Goal: Navigation & Orientation: Find specific page/section

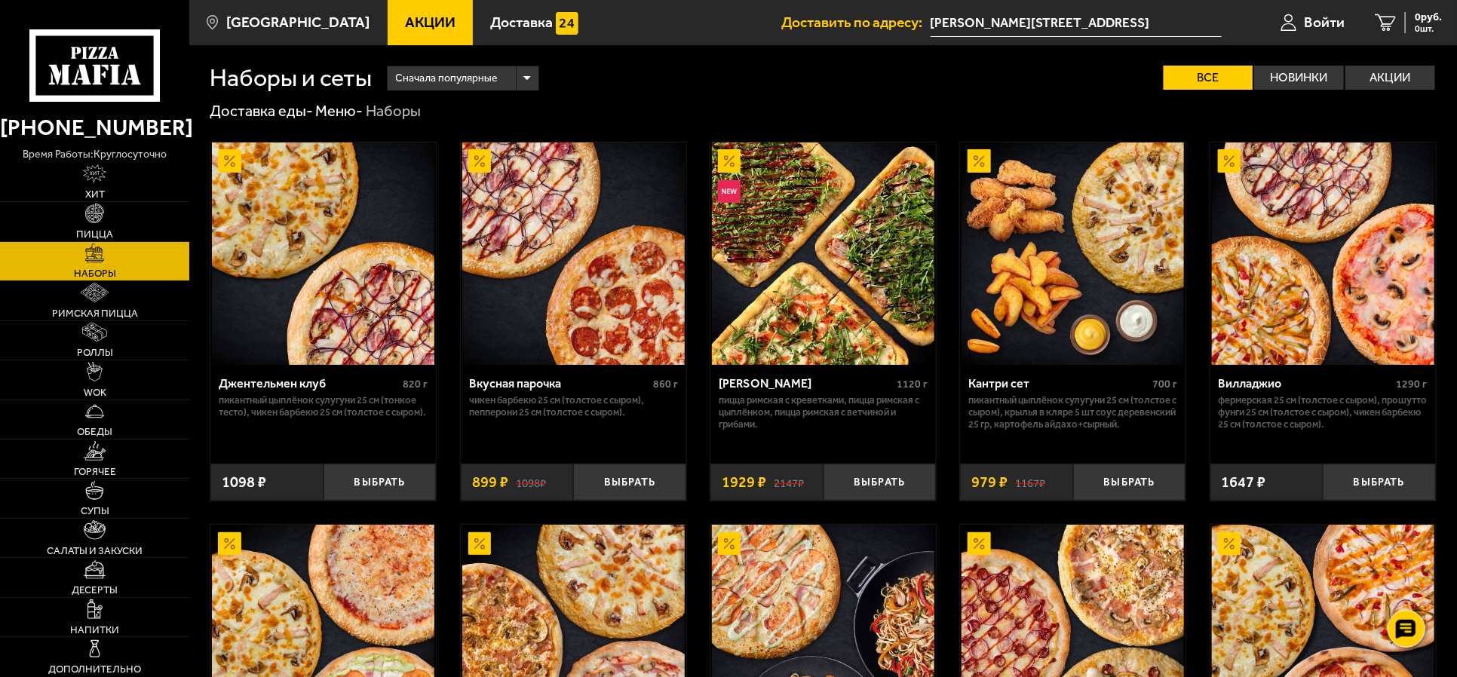
click at [84, 305] on link "Римская пицца" at bounding box center [94, 300] width 189 height 38
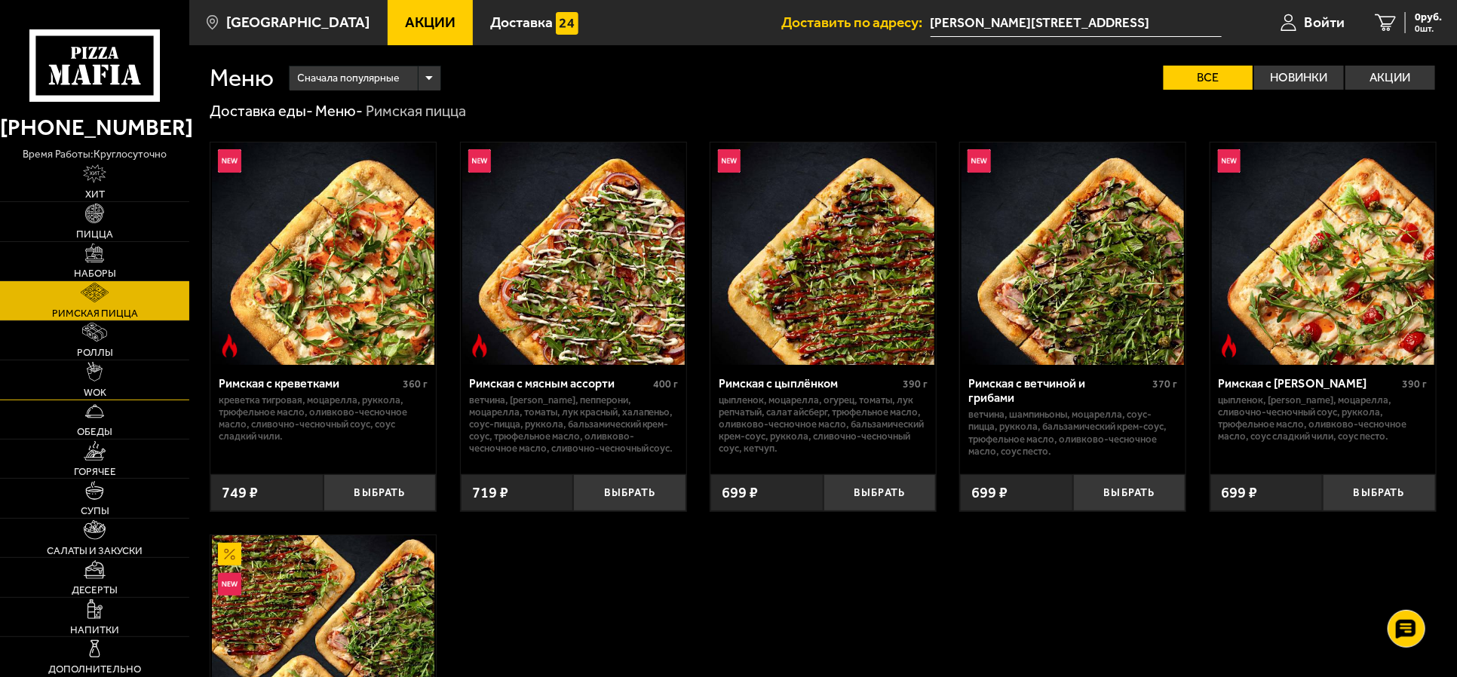
click at [95, 376] on img at bounding box center [94, 372] width 15 height 20
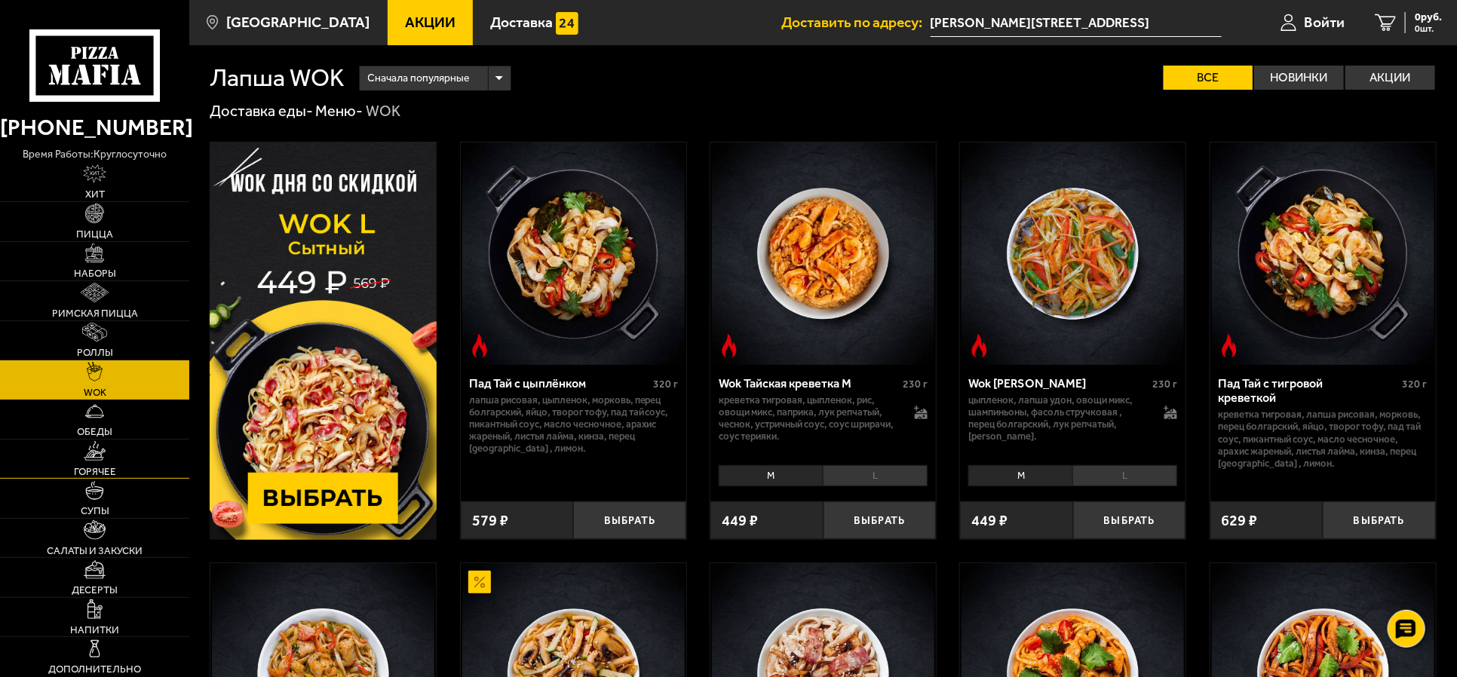
click at [98, 444] on img at bounding box center [95, 451] width 22 height 20
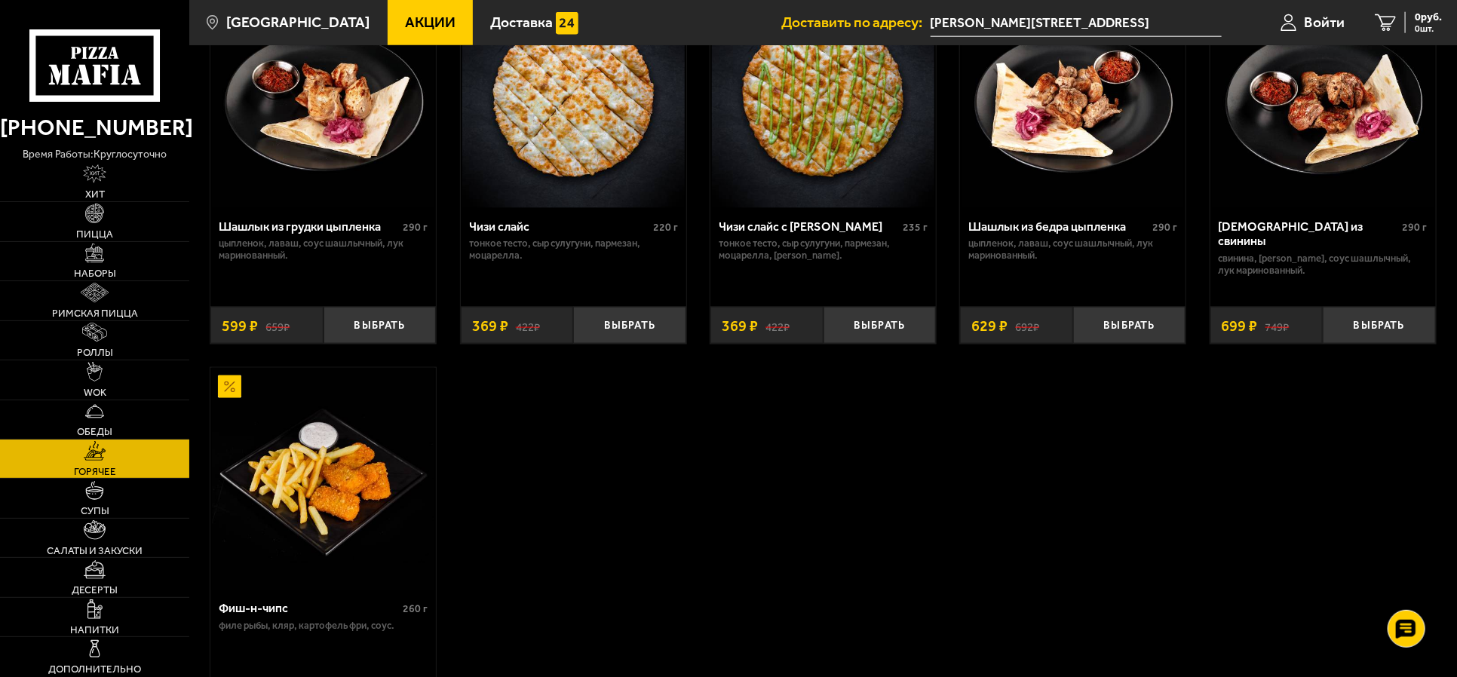
scroll to position [1037, 0]
